Goal: Information Seeking & Learning: Learn about a topic

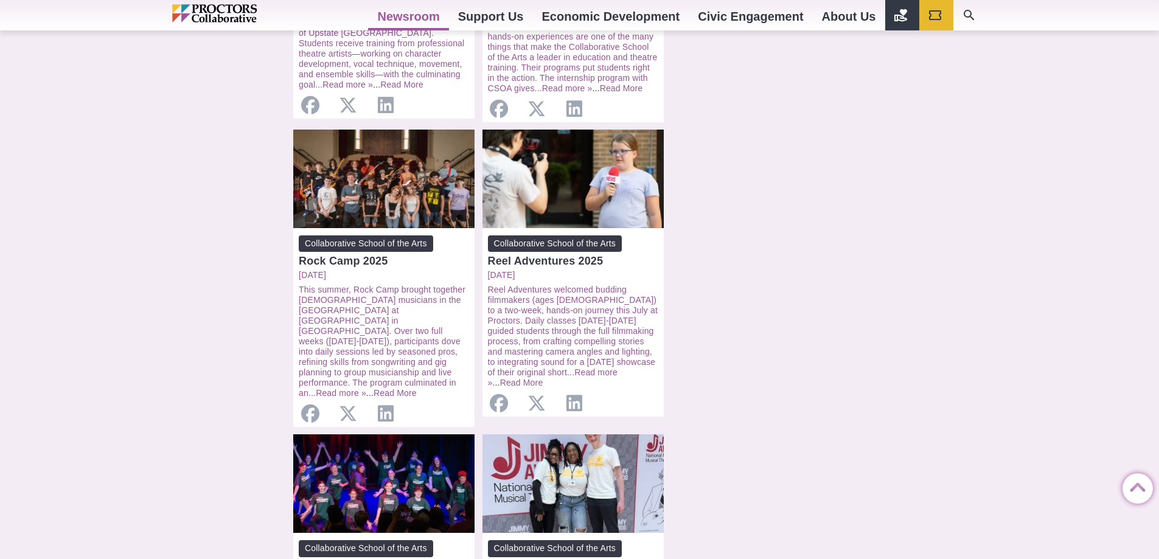
scroll to position [791, 0]
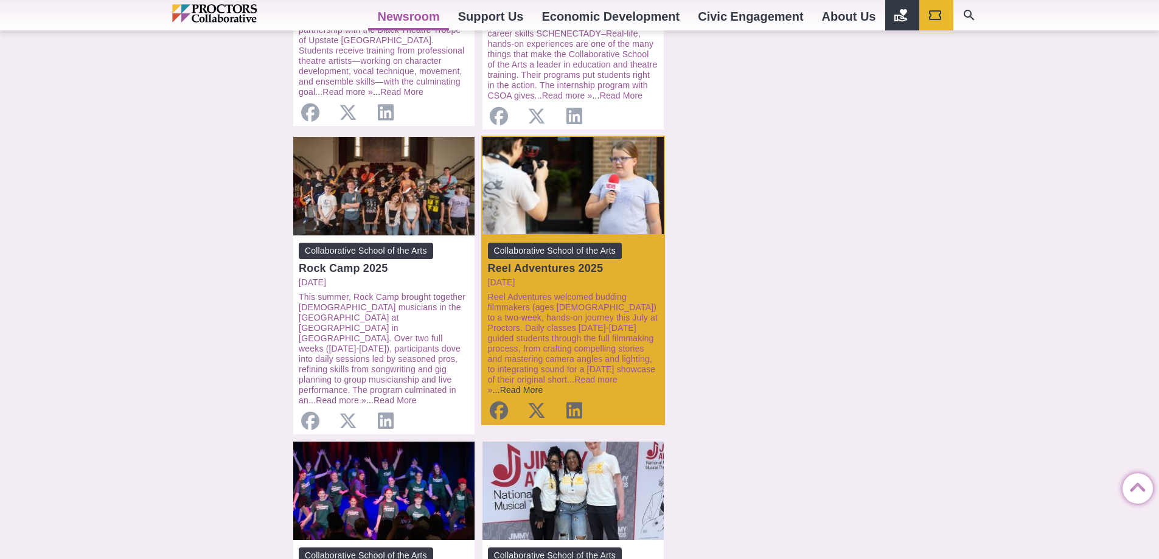
click at [543, 385] on link "Read More" at bounding box center [521, 390] width 43 height 10
click at [549, 375] on link "Read more »" at bounding box center [553, 385] width 130 height 20
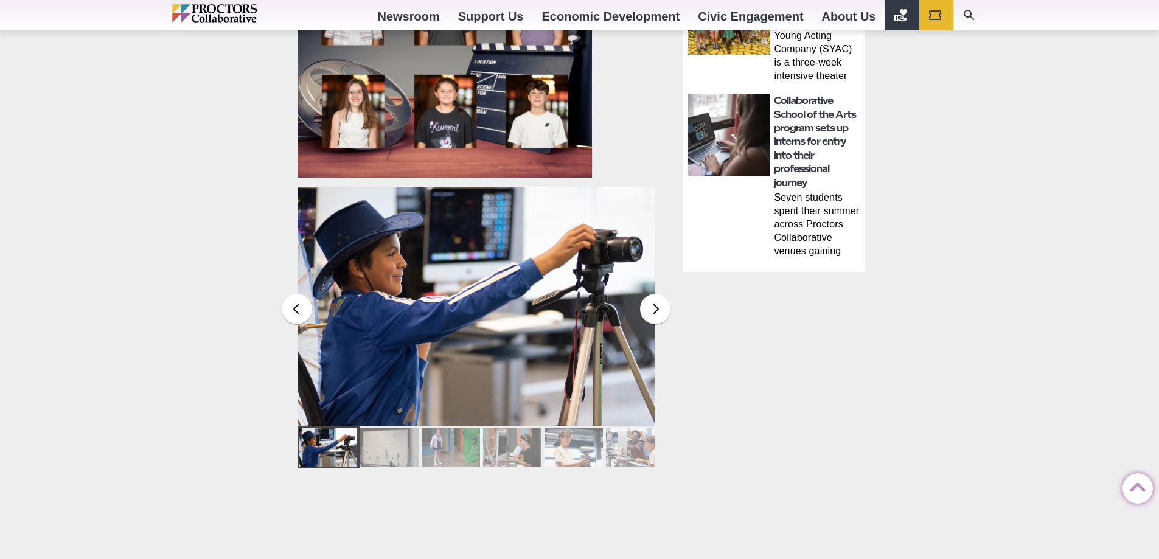
scroll to position [791, 0]
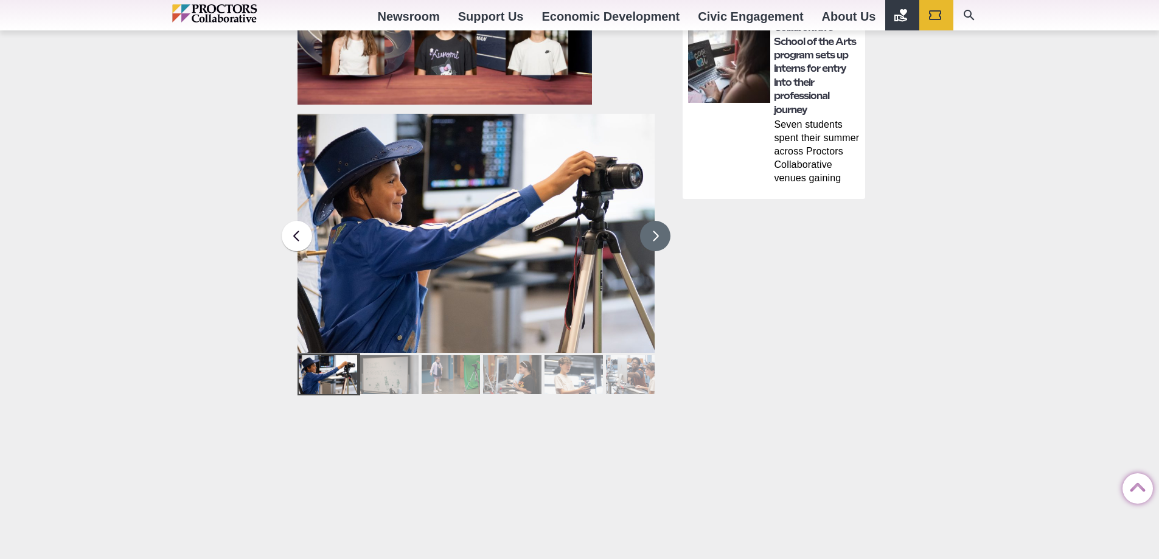
click at [651, 234] on button at bounding box center [655, 236] width 30 height 30
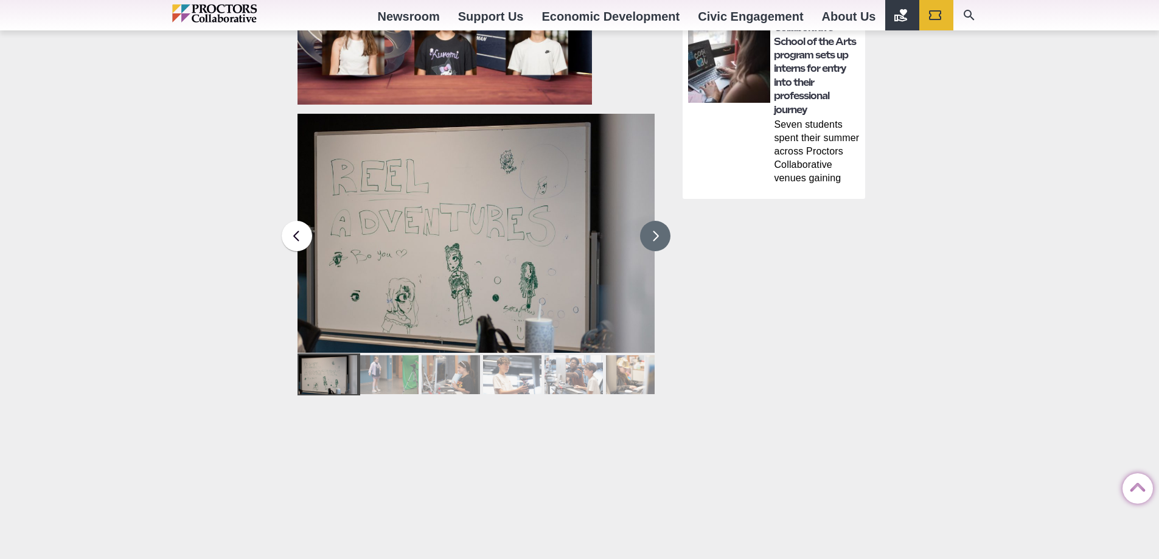
click at [659, 233] on button at bounding box center [655, 236] width 30 height 30
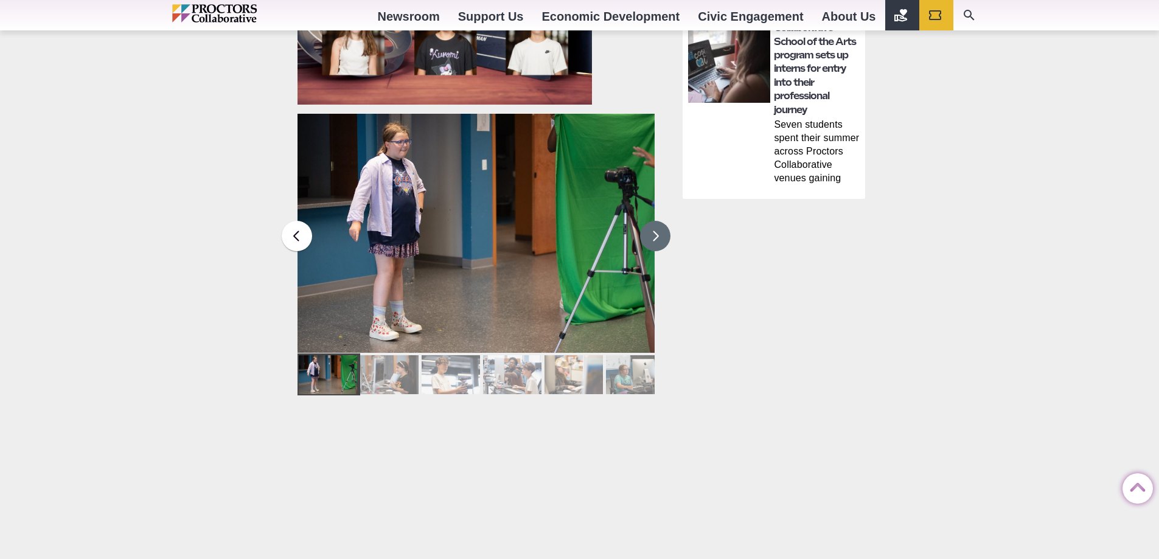
click at [659, 233] on button at bounding box center [655, 236] width 30 height 30
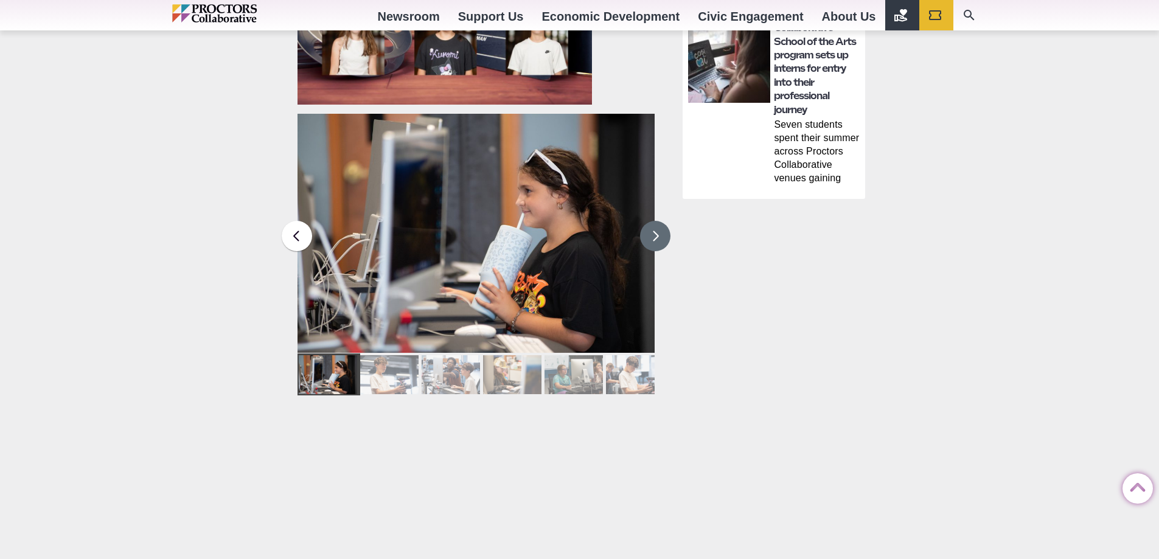
click at [659, 233] on button at bounding box center [655, 236] width 30 height 30
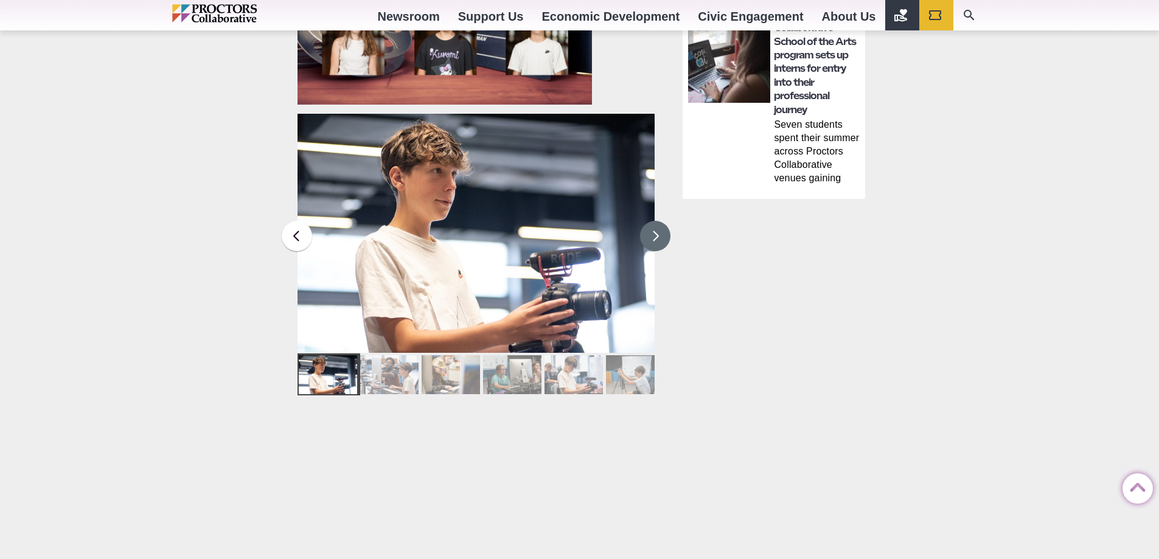
click at [659, 233] on button at bounding box center [655, 236] width 30 height 30
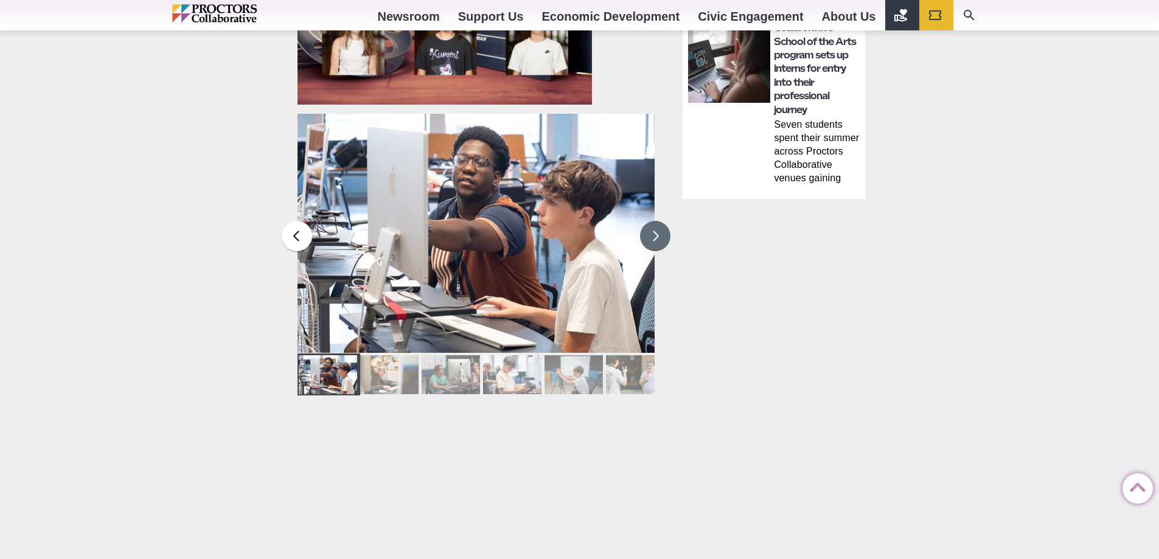
click at [652, 236] on button at bounding box center [655, 236] width 30 height 30
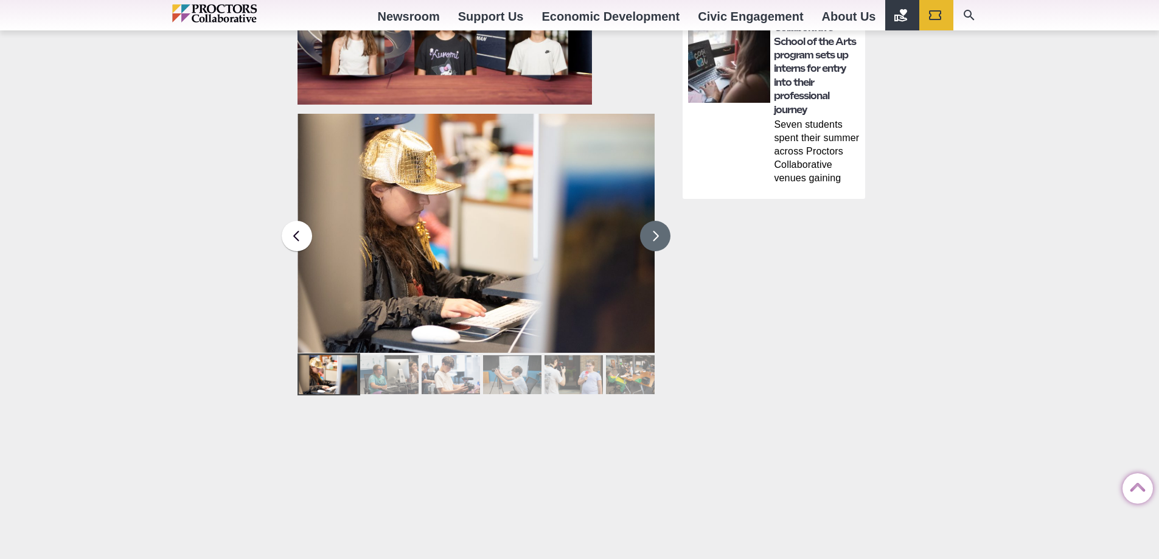
click at [655, 236] on button at bounding box center [655, 236] width 30 height 30
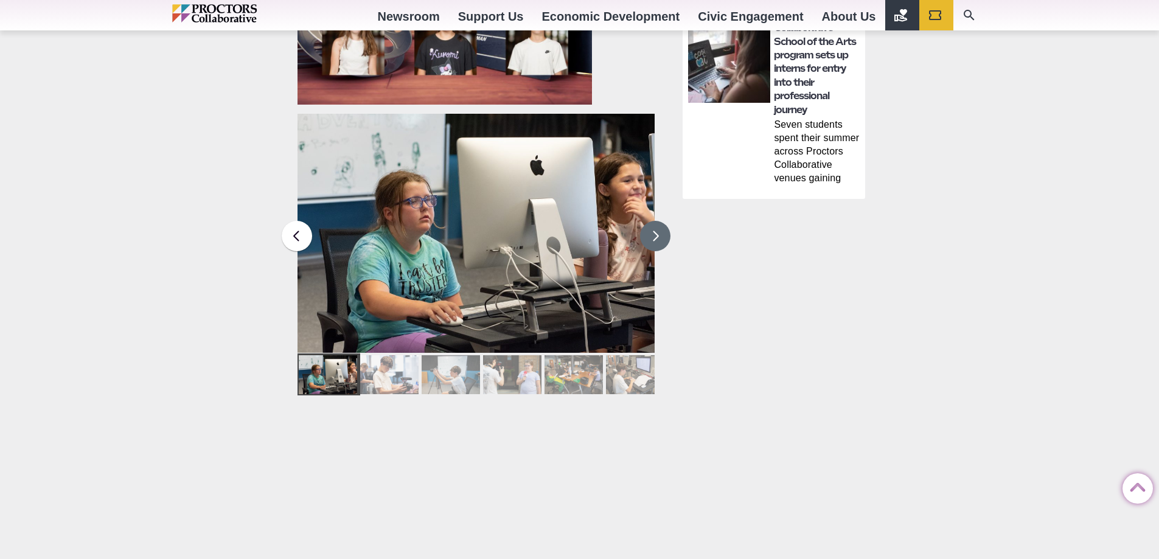
click at [655, 236] on button at bounding box center [655, 236] width 30 height 30
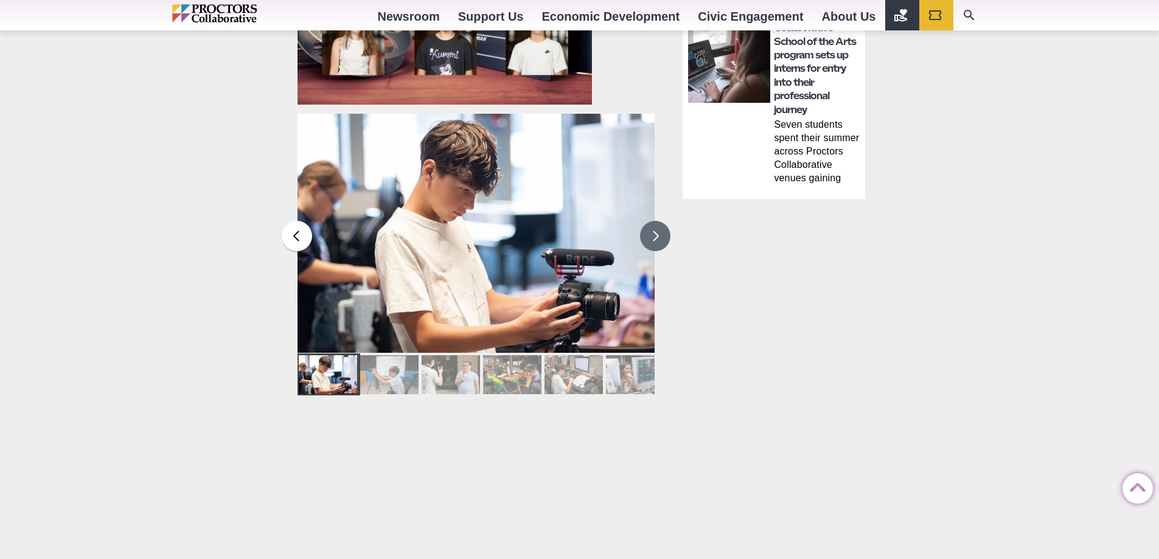
click at [655, 236] on button at bounding box center [655, 236] width 30 height 30
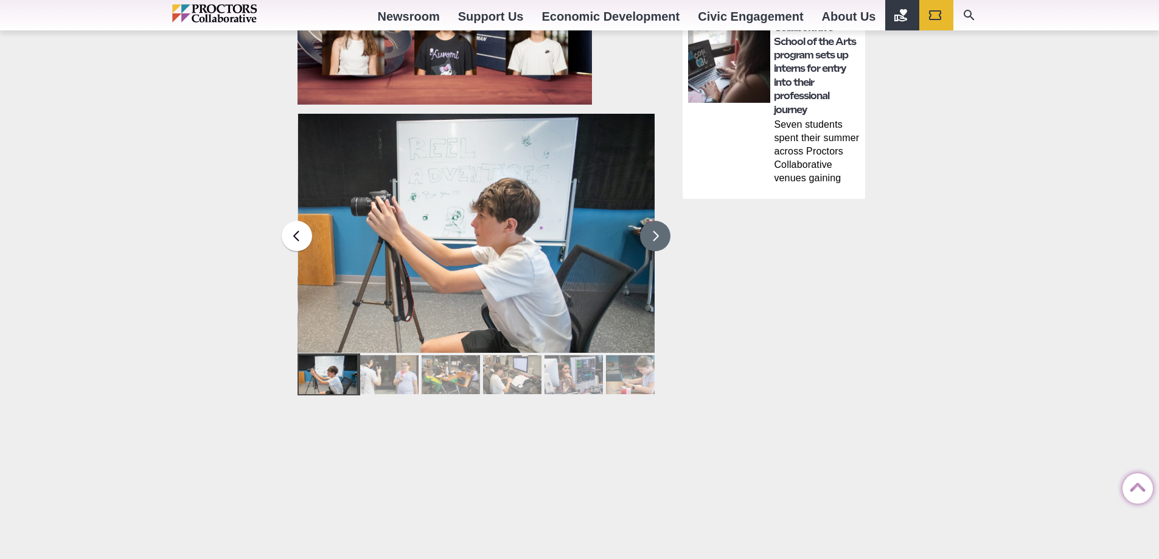
click at [655, 236] on button at bounding box center [655, 236] width 30 height 30
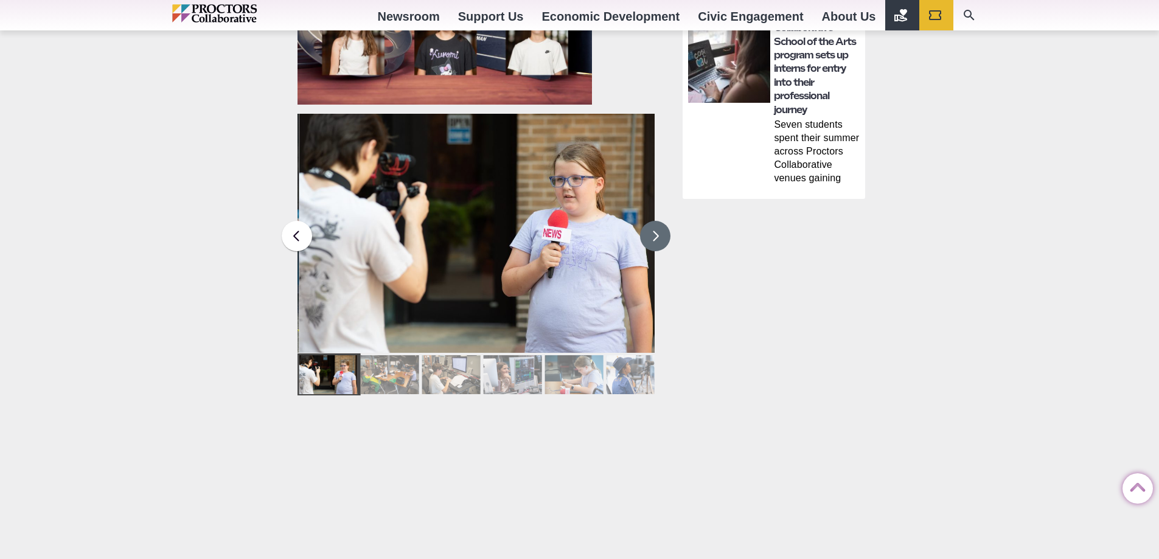
click at [655, 236] on button at bounding box center [655, 236] width 30 height 30
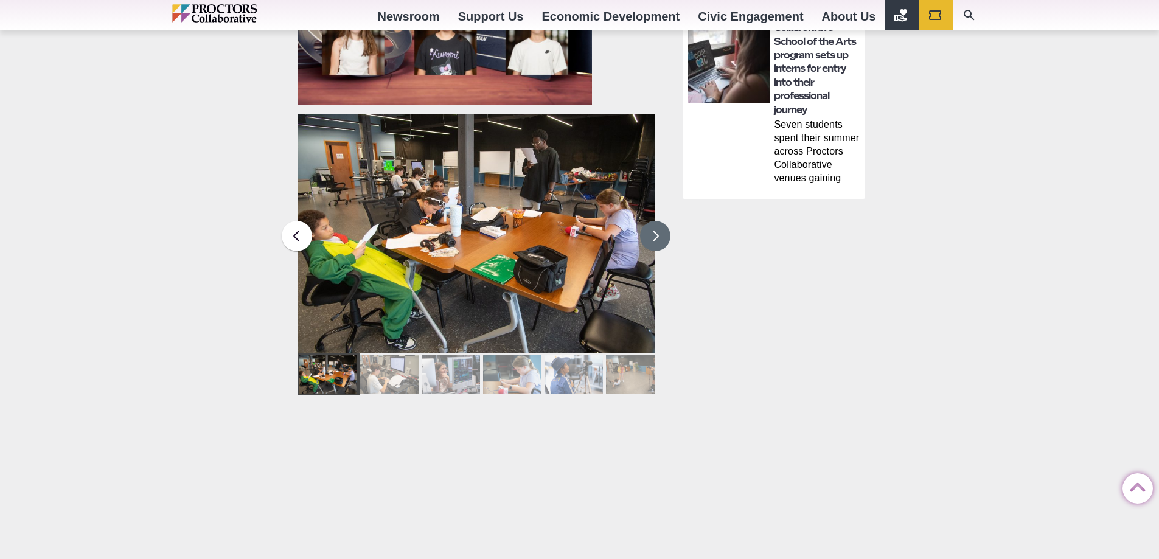
click at [655, 236] on button at bounding box center [655, 236] width 30 height 30
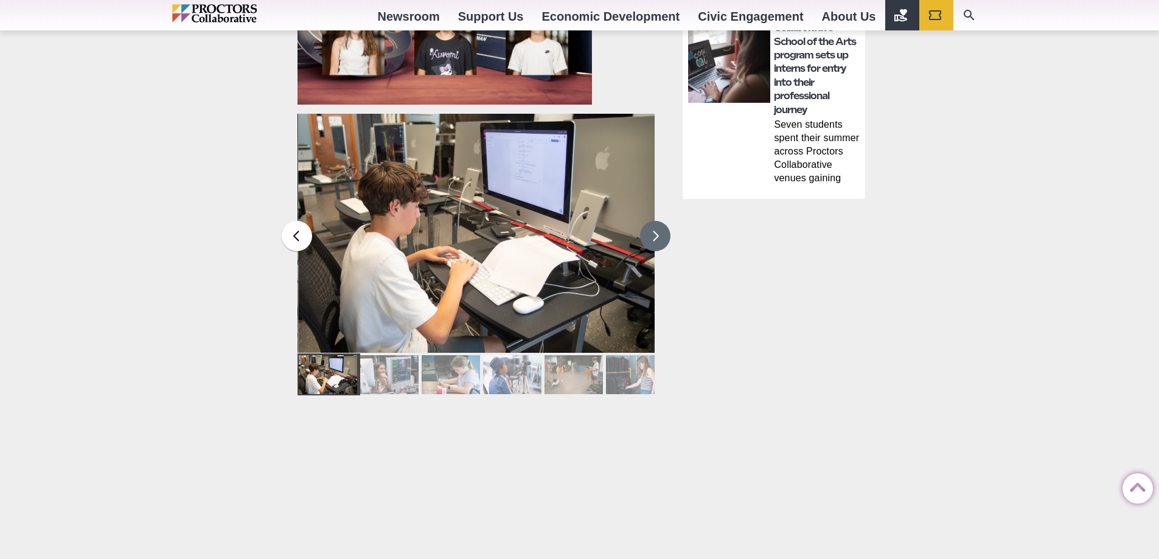
click at [655, 236] on button at bounding box center [655, 236] width 30 height 30
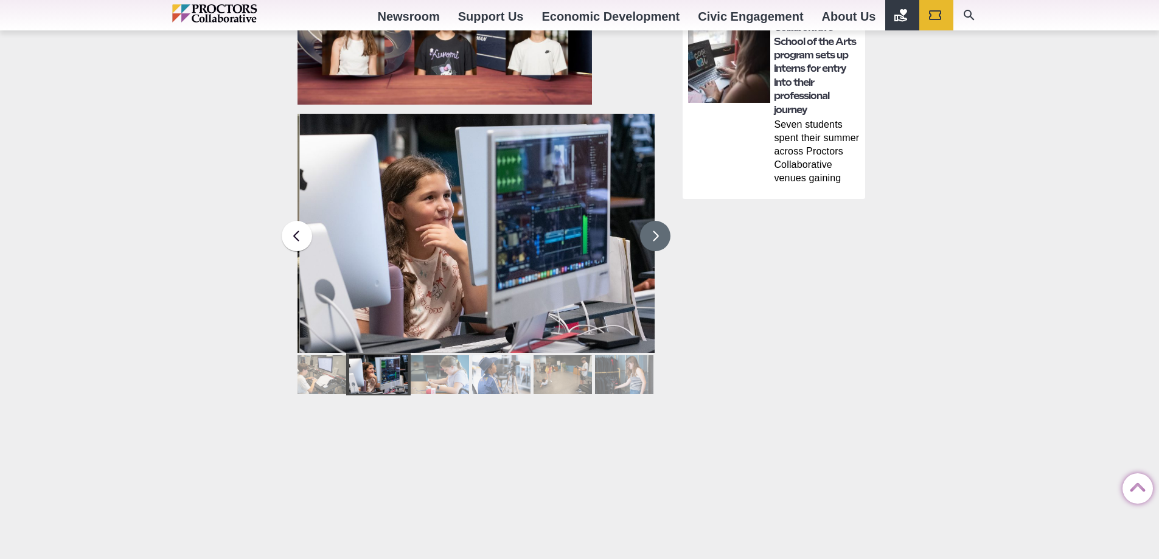
click at [655, 236] on button at bounding box center [655, 236] width 30 height 30
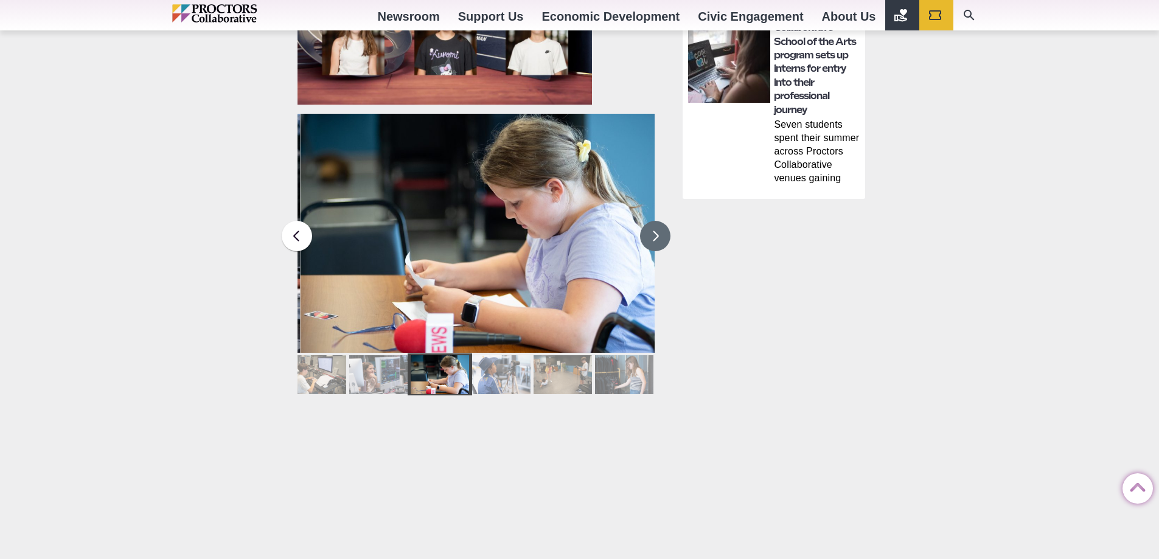
click at [655, 236] on button at bounding box center [655, 236] width 30 height 30
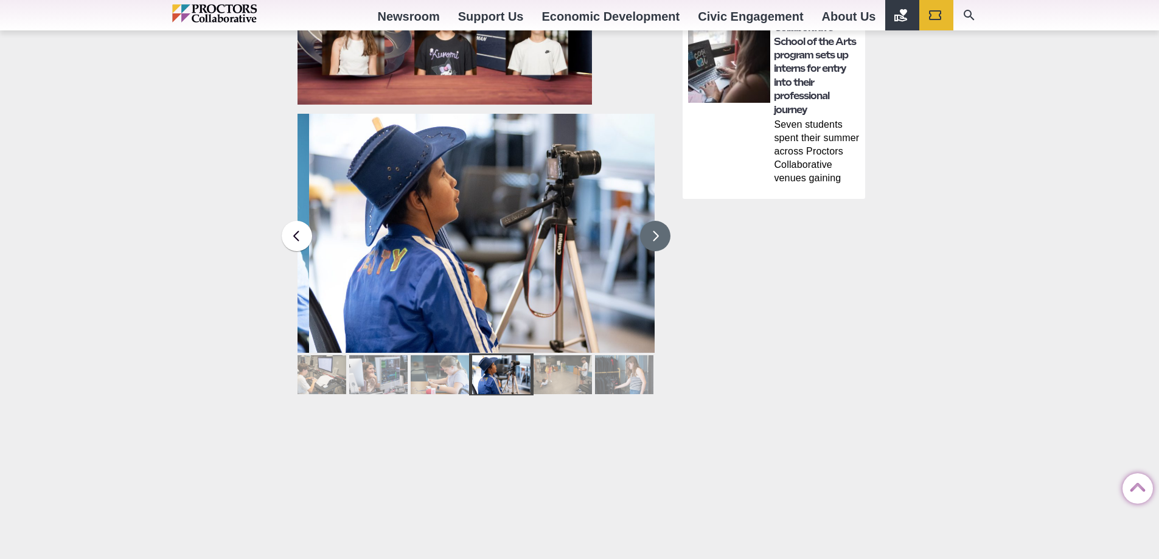
click at [655, 236] on button at bounding box center [655, 236] width 30 height 30
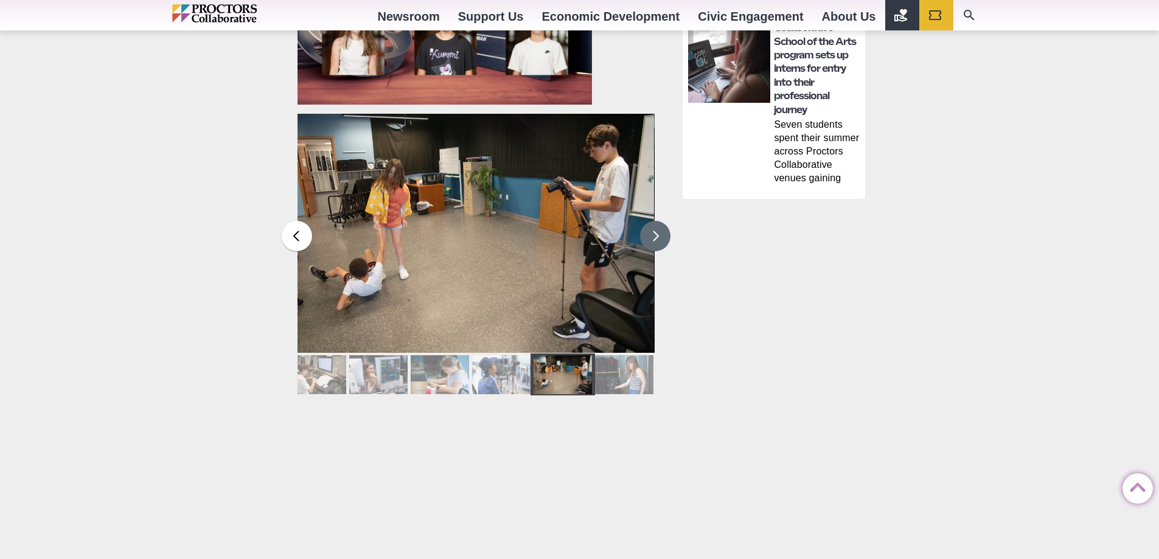
click at [655, 236] on button at bounding box center [655, 236] width 30 height 30
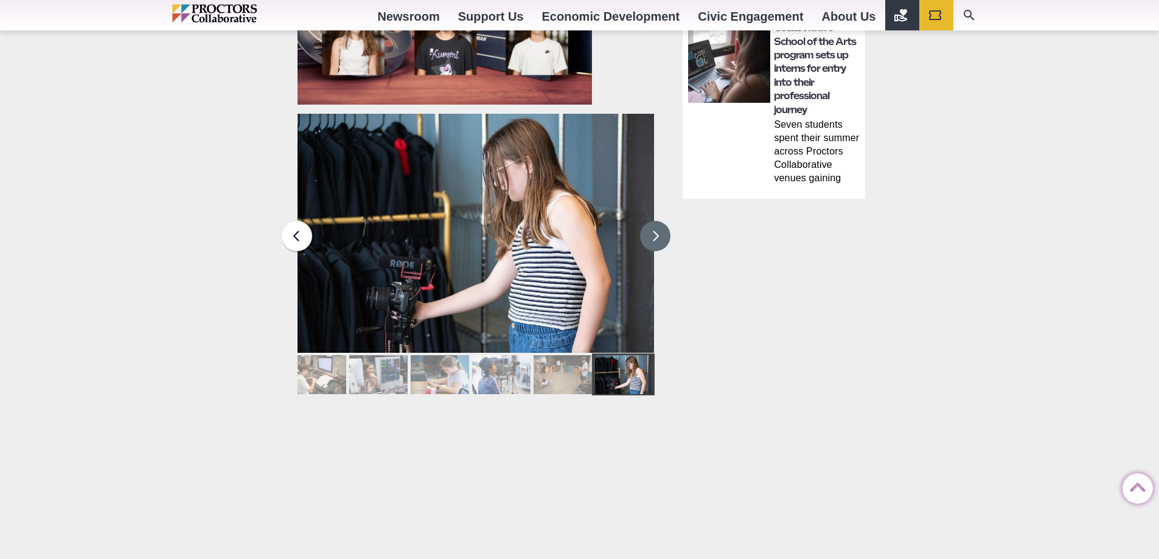
click at [655, 236] on button at bounding box center [655, 236] width 30 height 30
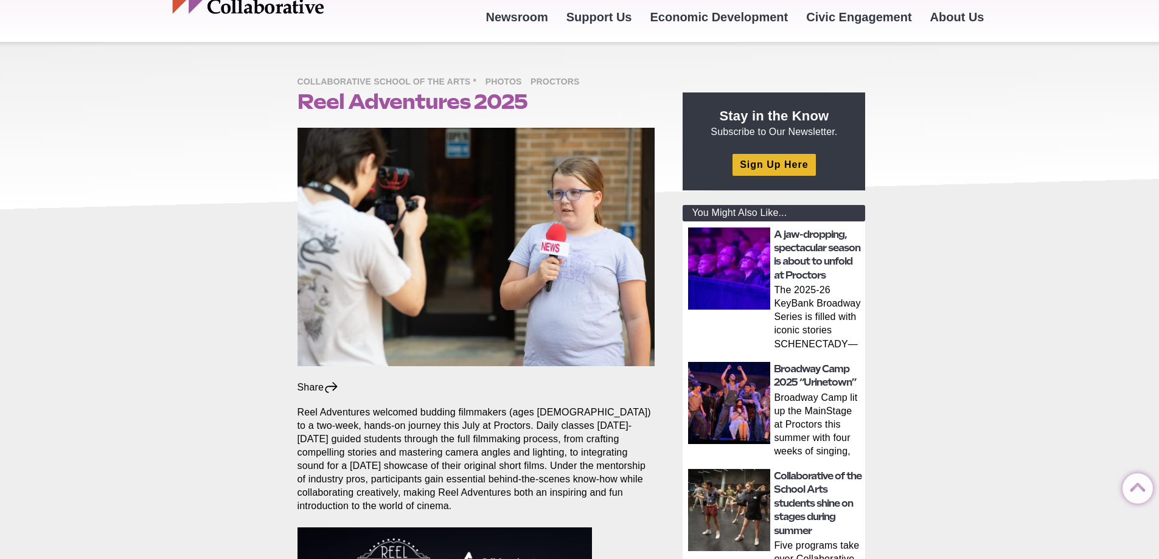
scroll to position [61, 0]
